Goal: Task Accomplishment & Management: Manage account settings

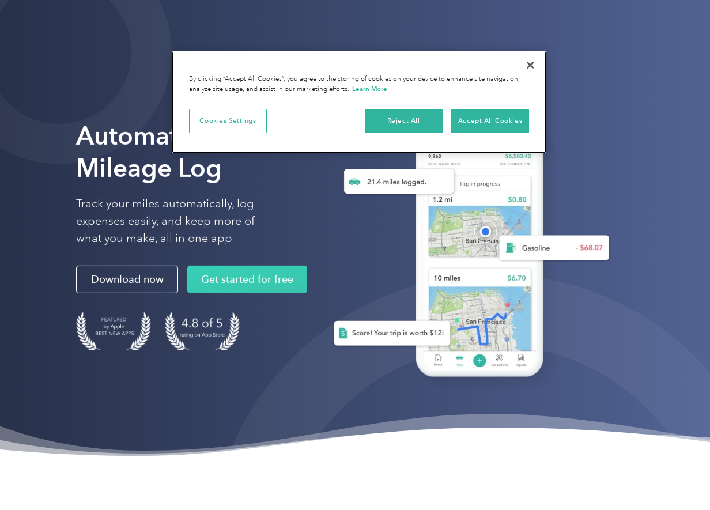
click at [507, 105] on div "Cookies Settings Reject All Accept All Cookies" at bounding box center [359, 126] width 375 height 53
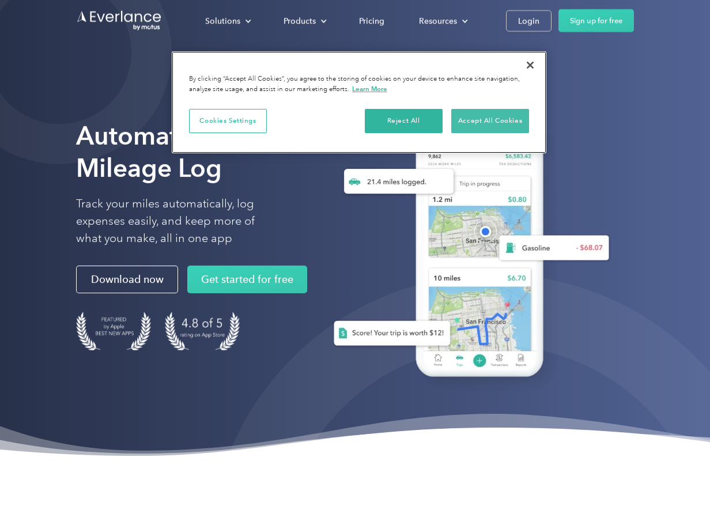
click at [499, 124] on button "Accept All Cookies" at bounding box center [490, 121] width 78 height 24
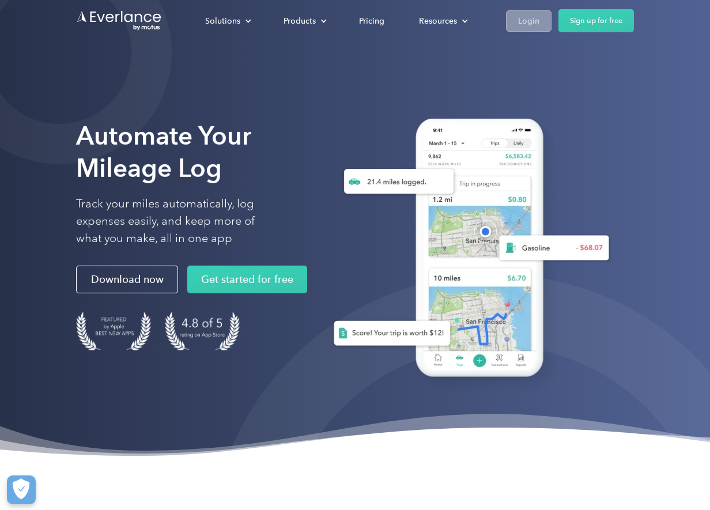
click at [527, 20] on div "Login" at bounding box center [528, 21] width 21 height 14
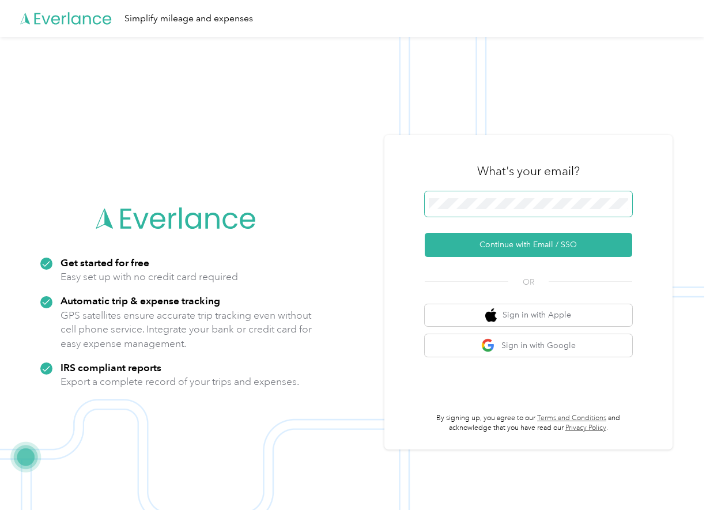
click at [465, 216] on span at bounding box center [528, 203] width 207 height 25
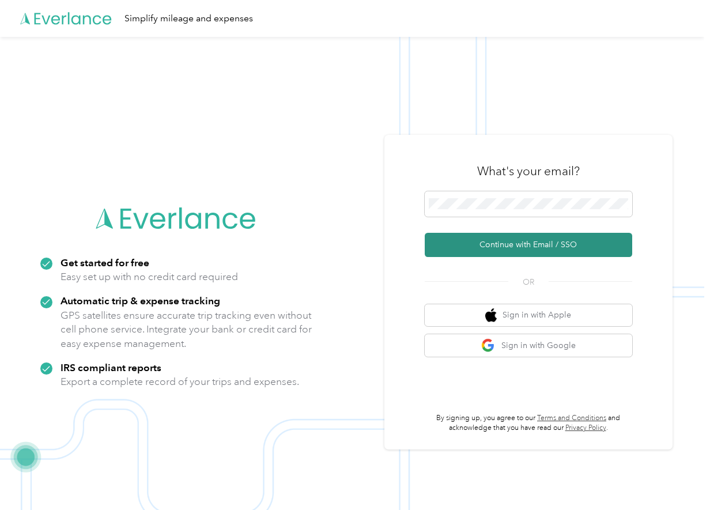
click at [499, 244] on button "Continue with Email / SSO" at bounding box center [528, 245] width 207 height 24
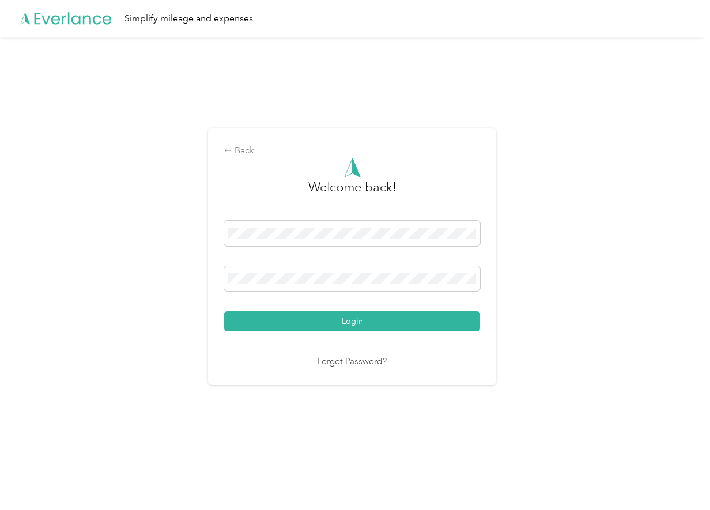
click at [355, 321] on button "Login" at bounding box center [352, 321] width 256 height 20
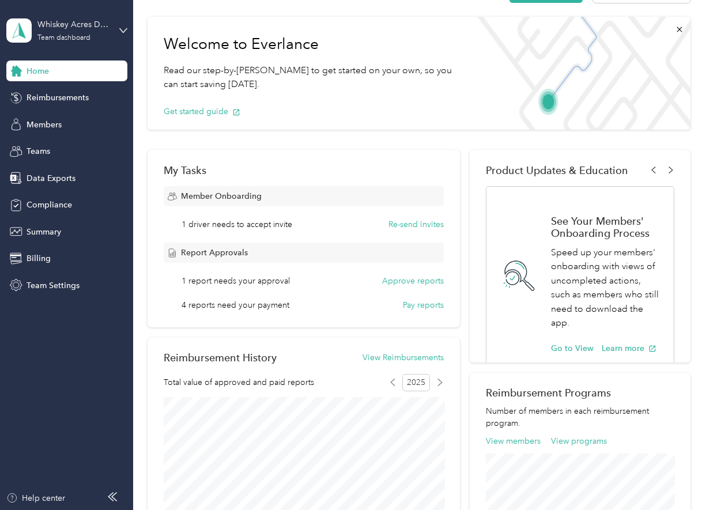
scroll to position [73, 0]
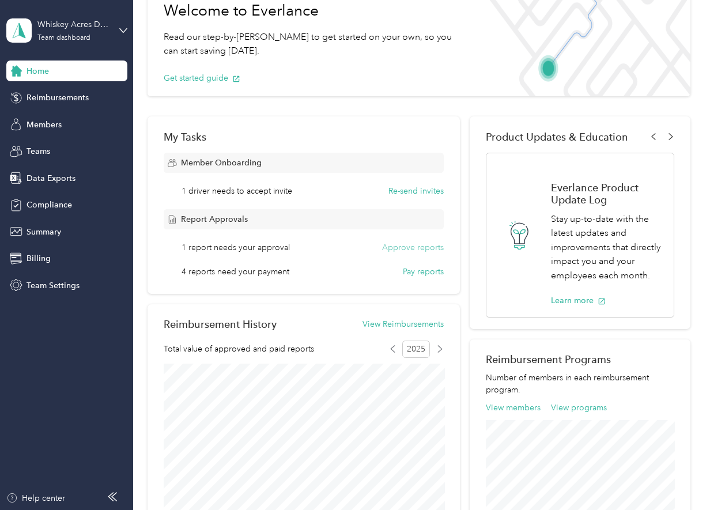
click at [414, 246] on button "Approve reports" at bounding box center [413, 248] width 62 height 12
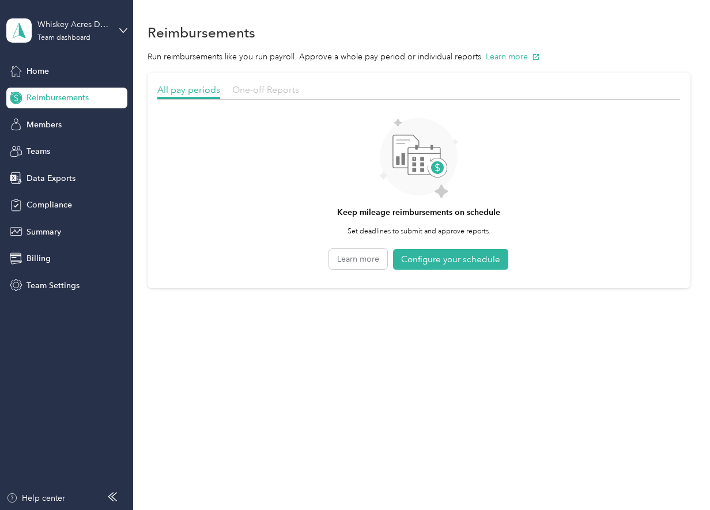
click at [248, 86] on span "One-off Reports" at bounding box center [265, 89] width 67 height 11
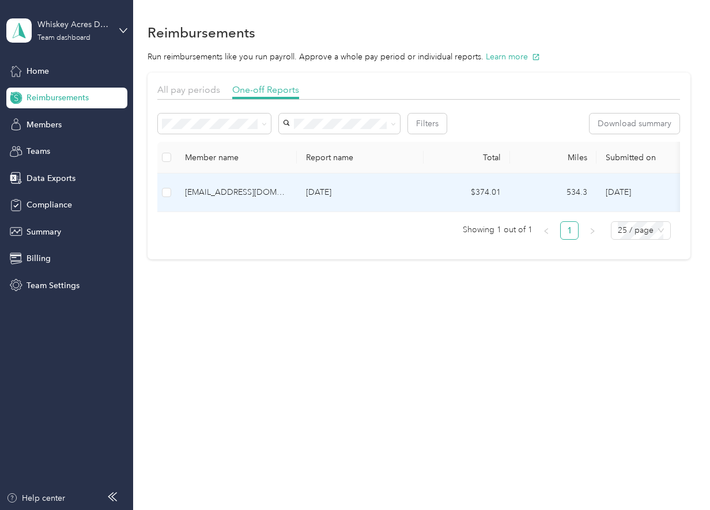
click at [246, 190] on div "[EMAIL_ADDRESS][DOMAIN_NAME]" at bounding box center [236, 192] width 103 height 13
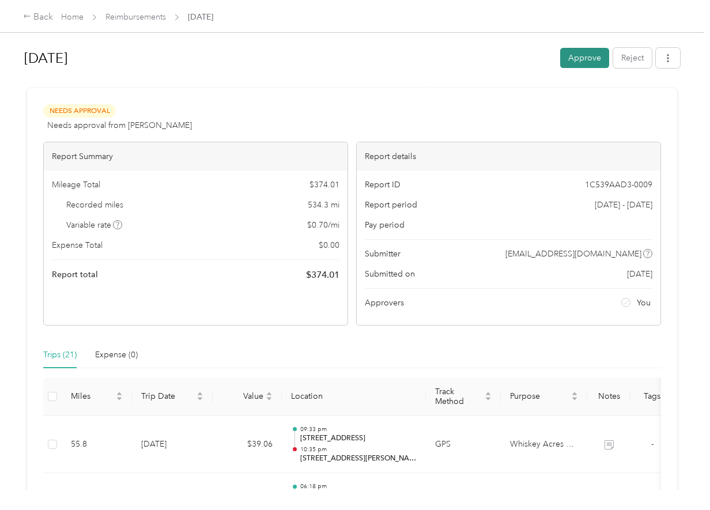
click at [590, 55] on button "Approve" at bounding box center [584, 58] width 49 height 20
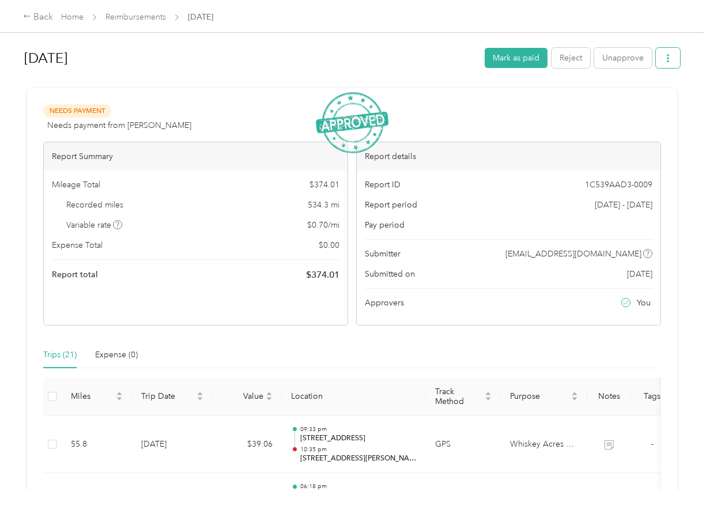
click at [669, 56] on icon "button" at bounding box center [668, 58] width 2 height 8
click at [636, 104] on span "Download" at bounding box center [638, 101] width 38 height 12
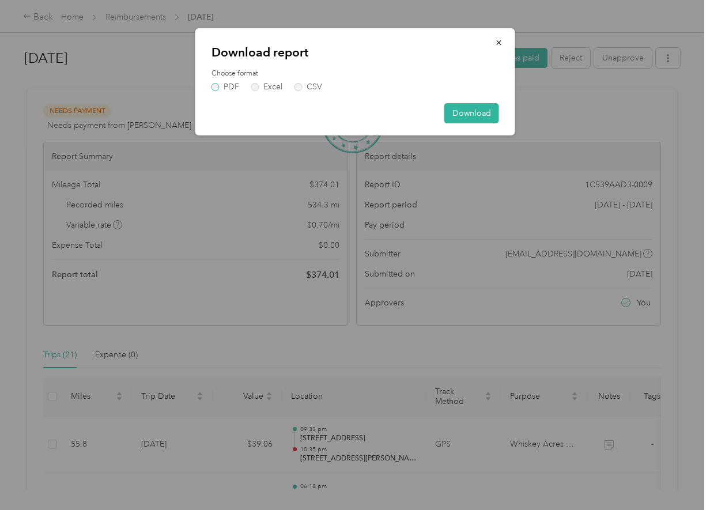
click at [220, 88] on label "PDF" at bounding box center [226, 87] width 28 height 8
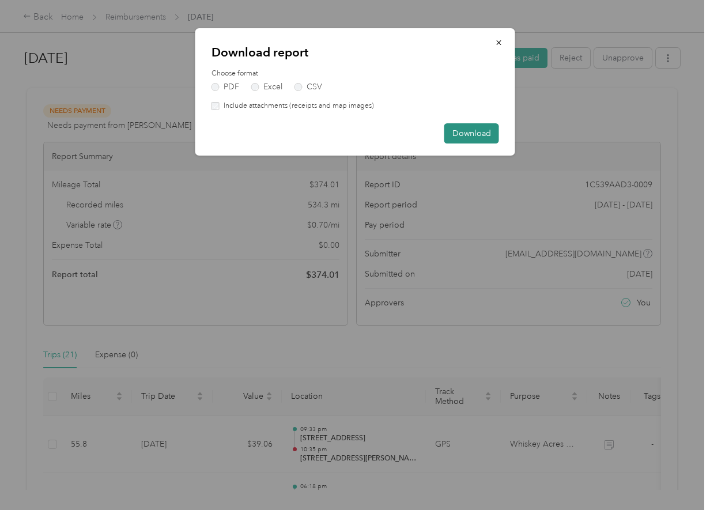
click at [463, 130] on button "Download" at bounding box center [471, 133] width 55 height 20
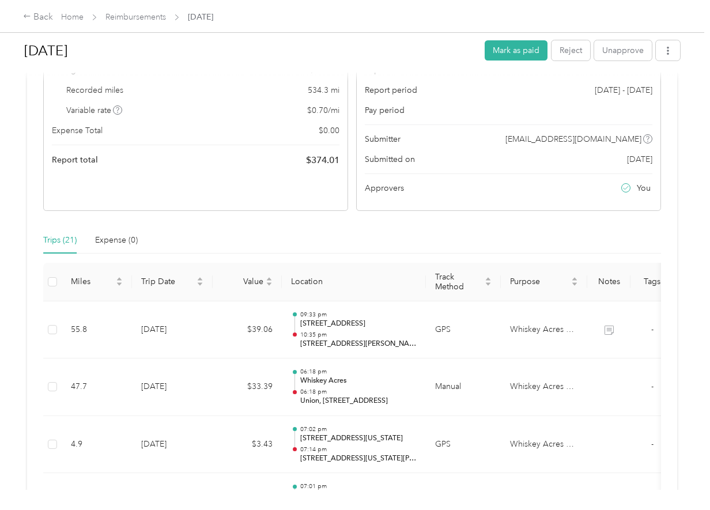
scroll to position [114, 0]
